Goal: Find specific page/section: Find specific page/section

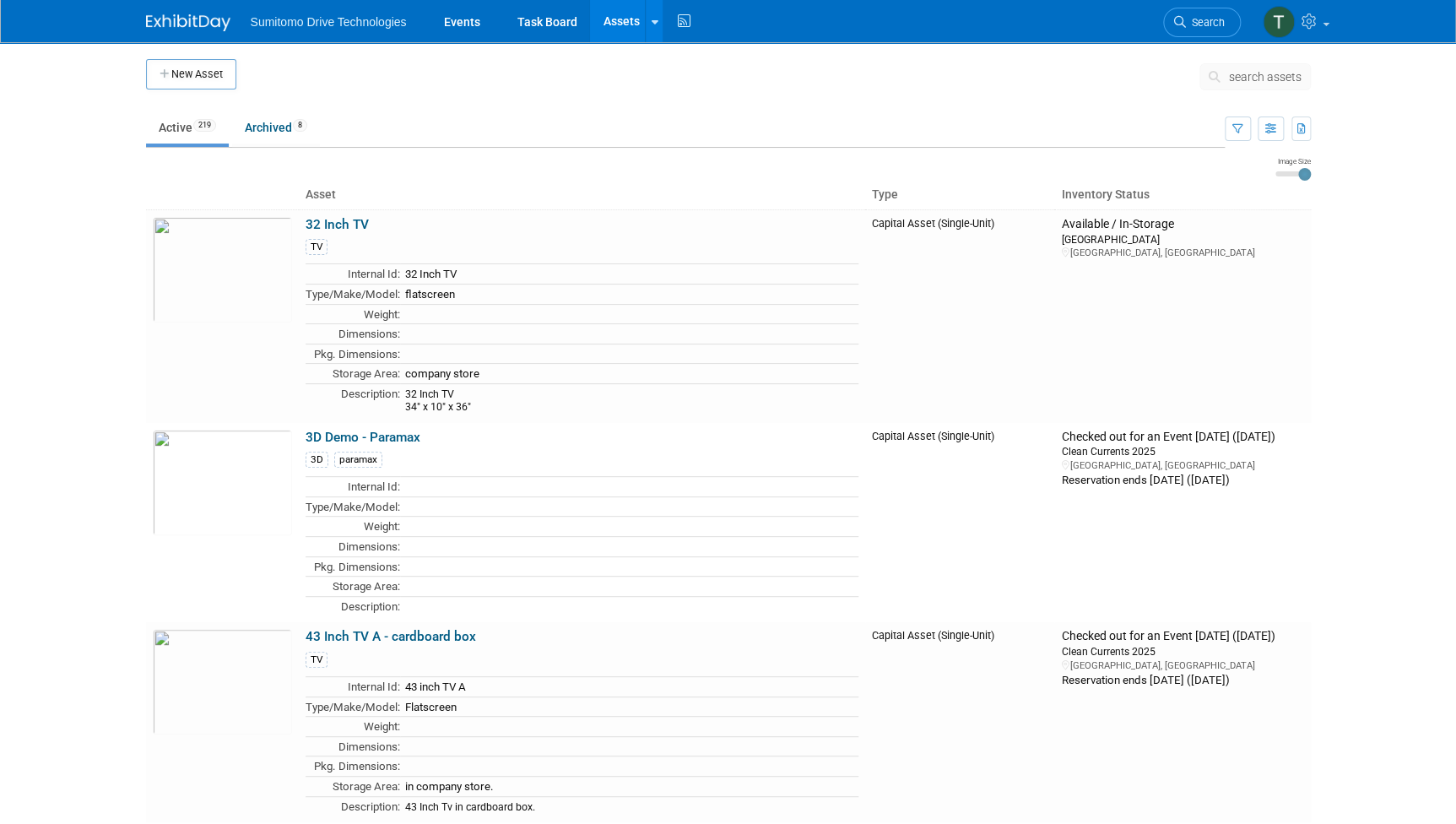
click at [1269, 73] on span "search assets" at bounding box center [1265, 77] width 73 height 13
click at [1248, 76] on span "search assets" at bounding box center [1265, 77] width 73 height 13
click at [1237, 77] on span "search assets" at bounding box center [1265, 77] width 73 height 13
click at [1236, 71] on span "search assets" at bounding box center [1265, 77] width 73 height 13
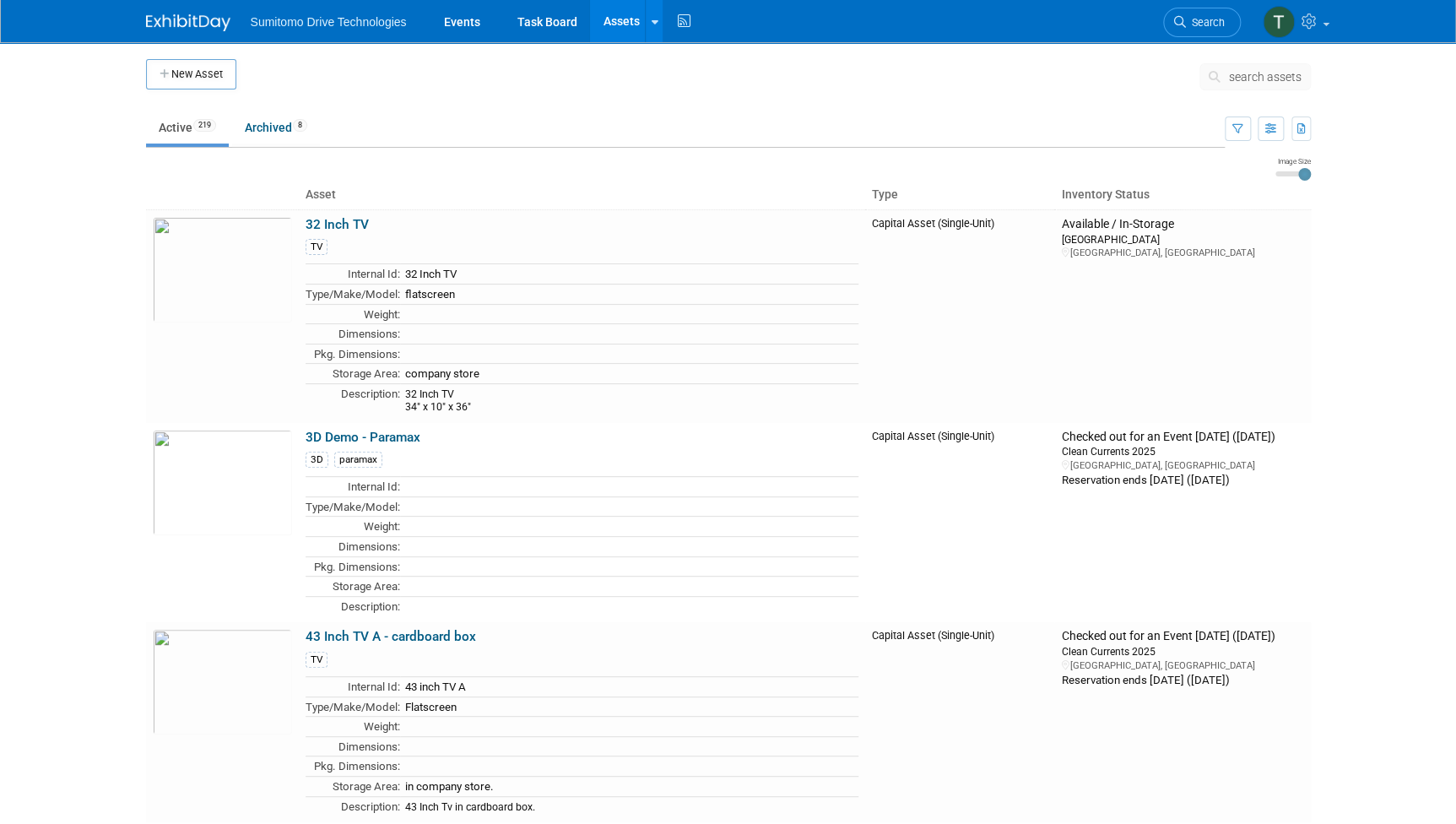
click at [1236, 71] on span "search assets" at bounding box center [1265, 77] width 73 height 13
click at [1298, 82] on span "search assets" at bounding box center [1265, 77] width 73 height 13
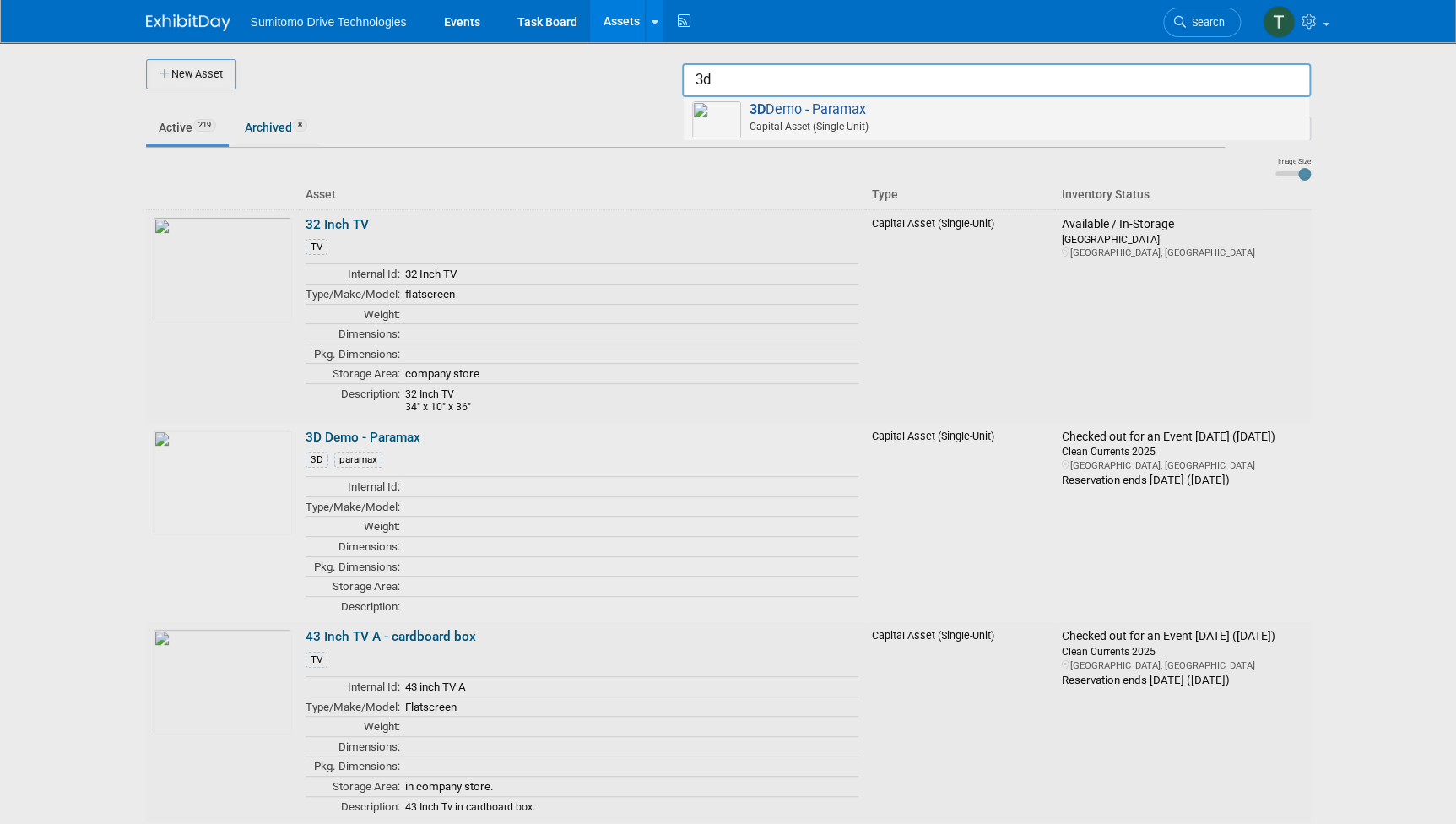
click at [1227, 127] on span "Capital Asset (Single-Unit)" at bounding box center [999, 127] width 603 height 15
type input "3D Demo - Paramax"
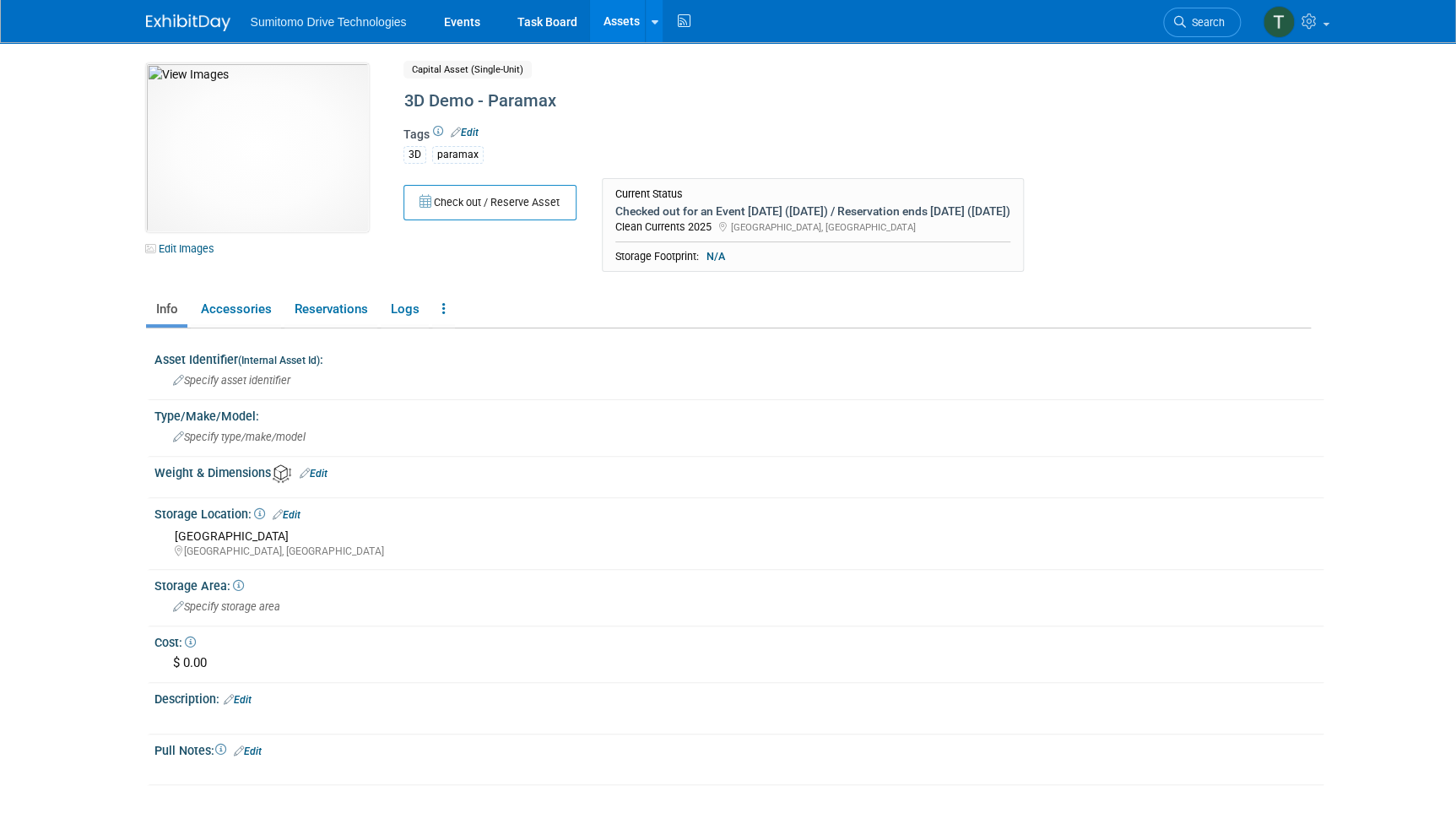
click at [1286, 163] on div "10044811-10724028-11f999f1-65eb-4177-baf6-75cc30b8c543.jpg Edit Images Capital …" at bounding box center [728, 172] width 1190 height 217
